Goal: Check status: Check status

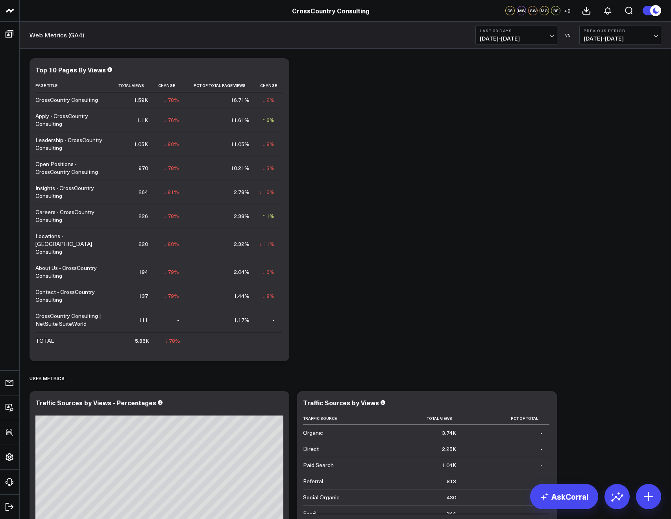
scroll to position [373, 0]
click at [528, 36] on span "[DATE] - [DATE]" at bounding box center [516, 38] width 73 height 6
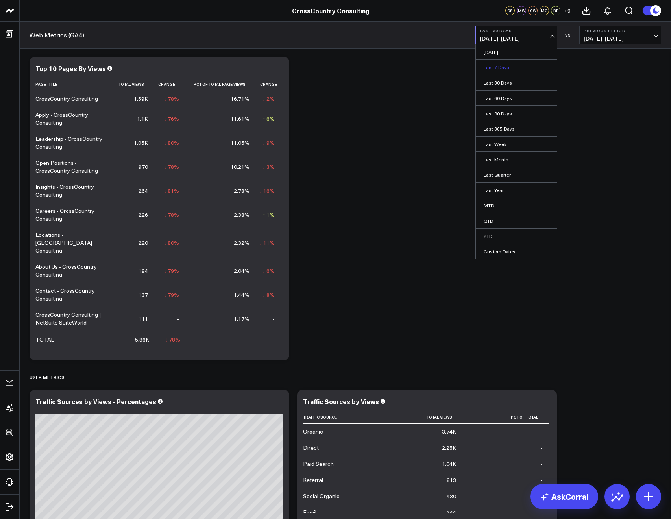
click at [505, 63] on link "Last 7 Days" at bounding box center [516, 67] width 81 height 15
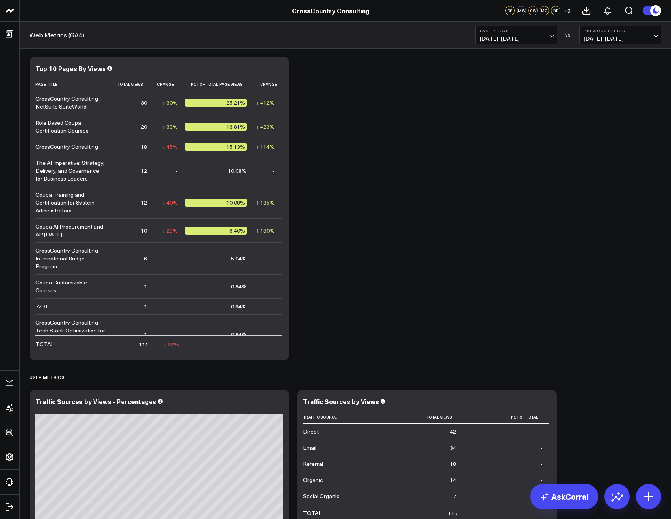
click at [520, 29] on b "Last 7 Days" at bounding box center [516, 30] width 73 height 5
click at [492, 252] on link "Custom Dates" at bounding box center [516, 251] width 81 height 15
select select "8"
select select "2025"
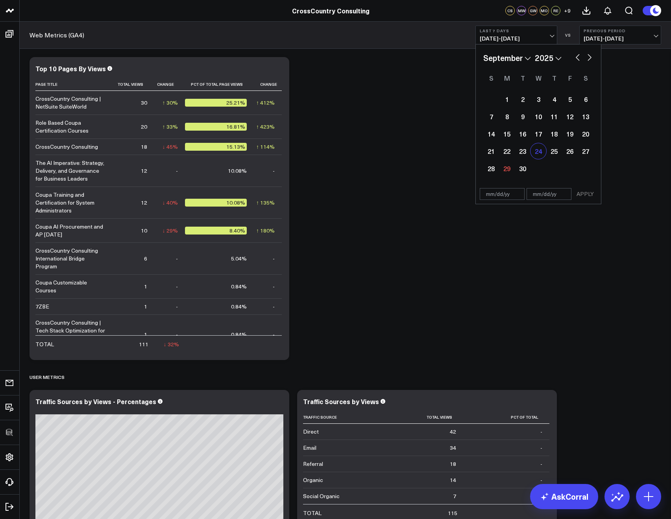
click at [540, 154] on div "24" at bounding box center [539, 151] width 16 height 16
type input "[DATE]"
select select "8"
select select "2025"
click at [522, 170] on div "30" at bounding box center [523, 169] width 16 height 16
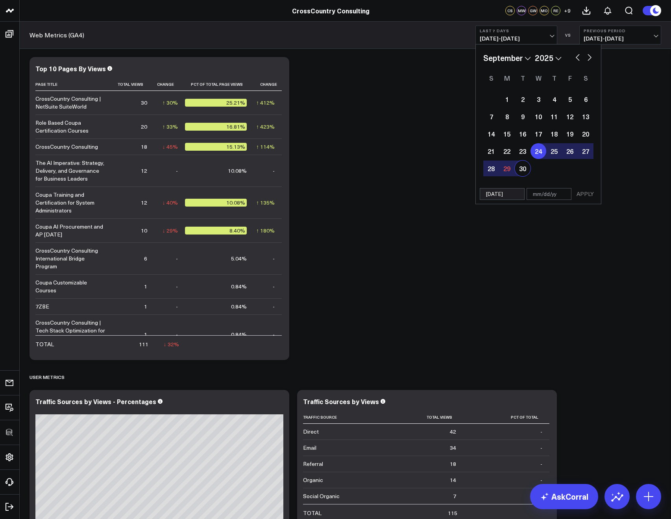
type input "[DATE]"
select select "8"
select select "2025"
click at [578, 198] on button "APPLY" at bounding box center [586, 194] width 24 height 12
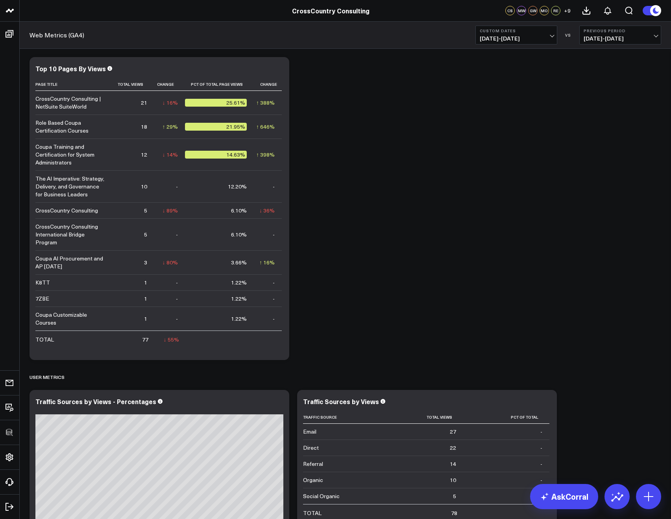
click at [512, 35] on span "[DATE] - [DATE]" at bounding box center [516, 38] width 73 height 6
click at [492, 251] on link "Custom Dates" at bounding box center [516, 251] width 81 height 15
select select "8"
select select "2025"
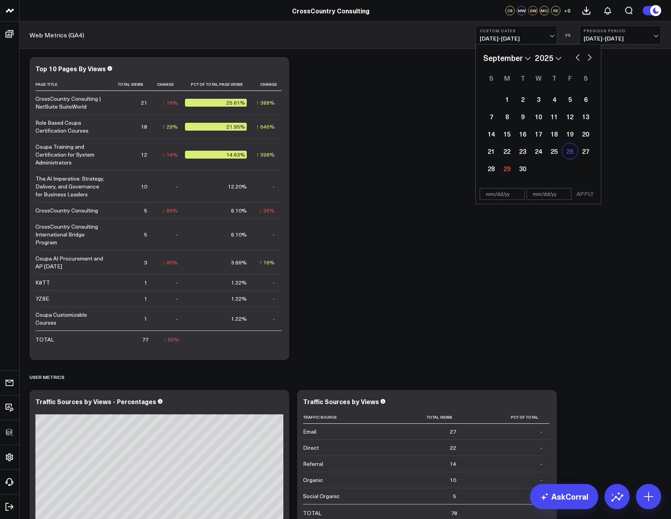
click at [565, 154] on div "26" at bounding box center [570, 151] width 16 height 16
type input "[DATE]"
select select "8"
select select "2025"
click at [515, 165] on div "30" at bounding box center [523, 169] width 16 height 16
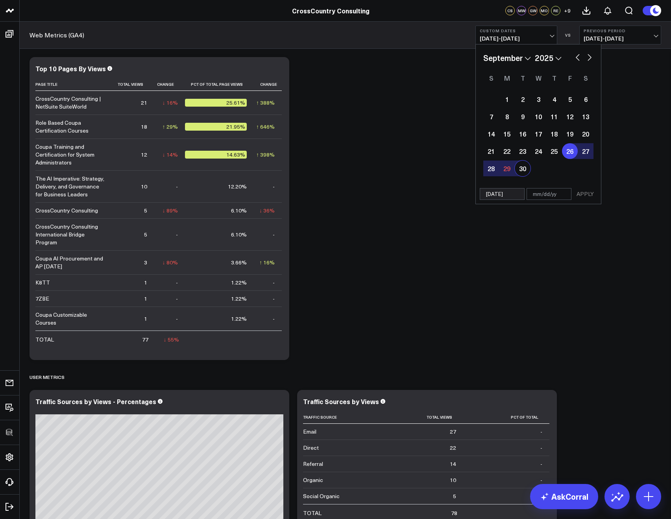
type input "[DATE]"
select select "8"
select select "2025"
click at [577, 190] on button "APPLY" at bounding box center [586, 194] width 24 height 12
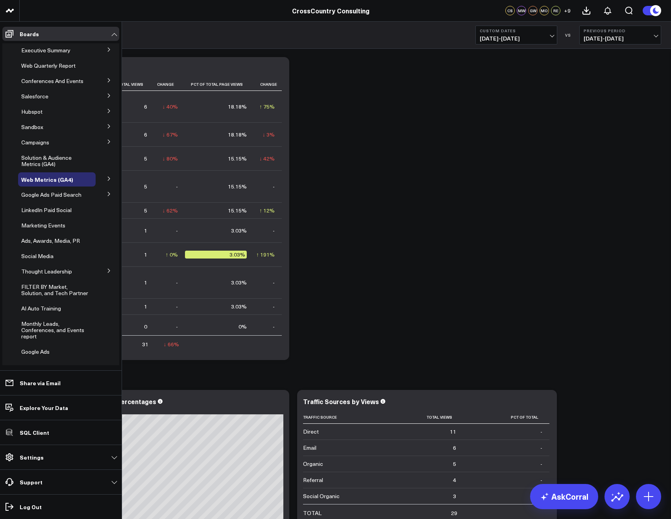
click at [107, 181] on icon at bounding box center [109, 178] width 5 height 5
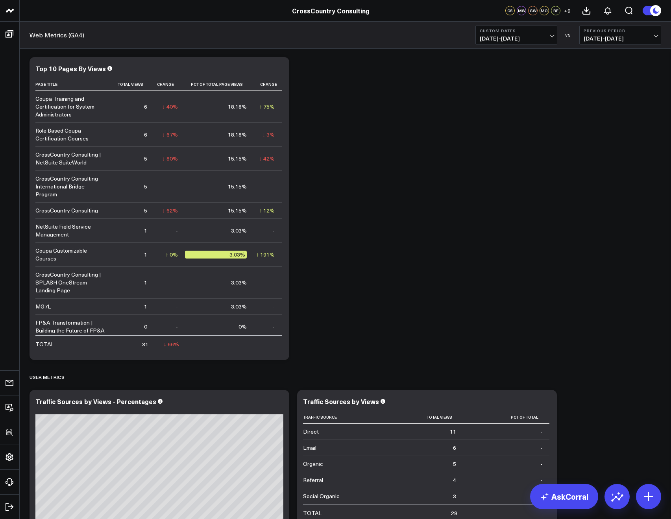
click at [349, 151] on div "Key Performance Indicators Modify via AI Copy link to widget Ask support Remove…" at bounding box center [346, 275] width 640 height 1199
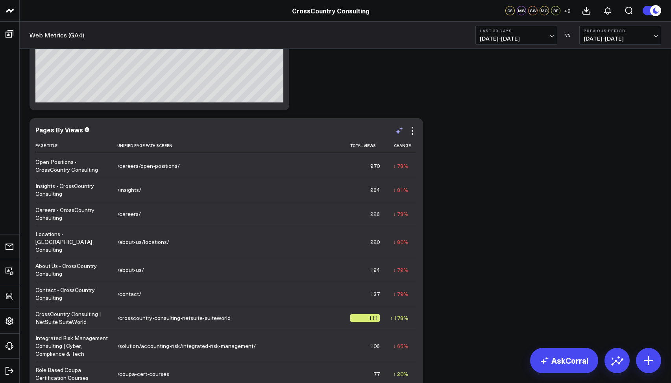
scroll to position [62, 0]
click at [479, 30] on button "Last 30 Days [DATE] - [DATE]" at bounding box center [516, 35] width 82 height 19
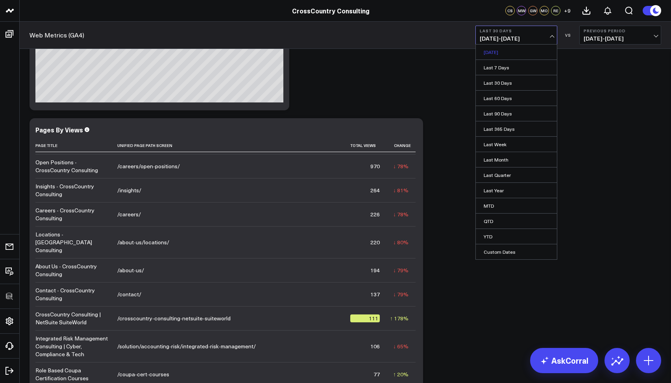
click at [490, 54] on link "[DATE]" at bounding box center [516, 51] width 81 height 15
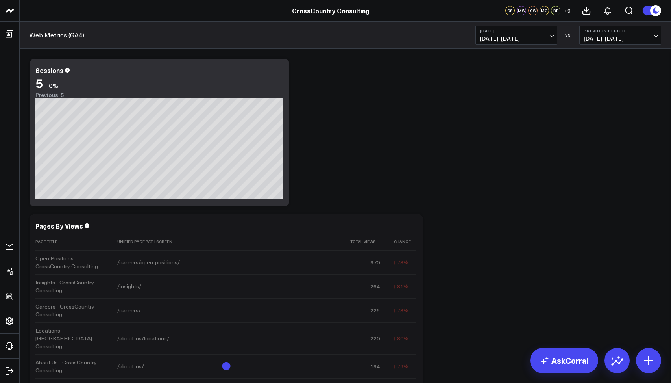
click at [519, 34] on button "Yesterday 09/28/25 - 09/28/25" at bounding box center [516, 35] width 82 height 19
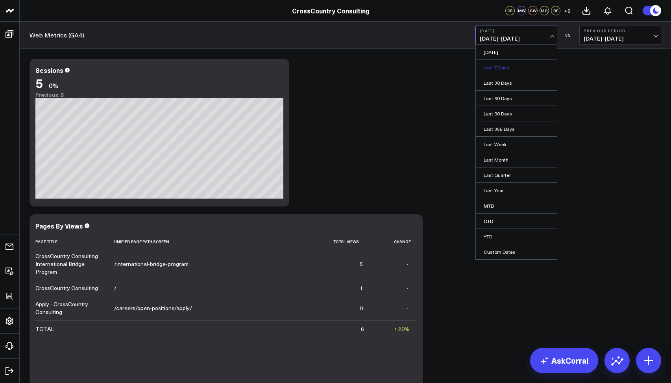
click at [498, 65] on link "Last 7 Days" at bounding box center [516, 67] width 81 height 15
